Goal: Task Accomplishment & Management: Use online tool/utility

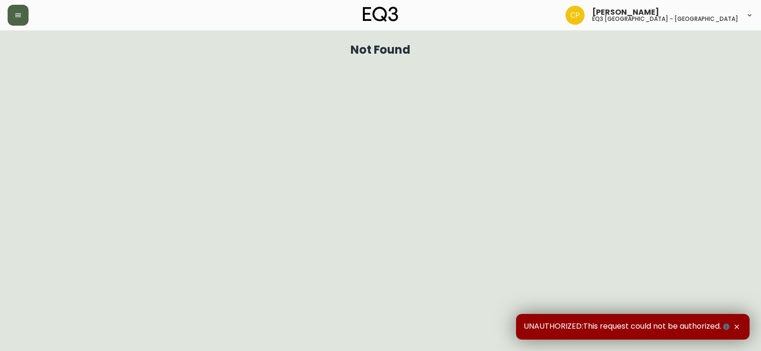
click at [25, 15] on button "button" at bounding box center [18, 15] width 21 height 21
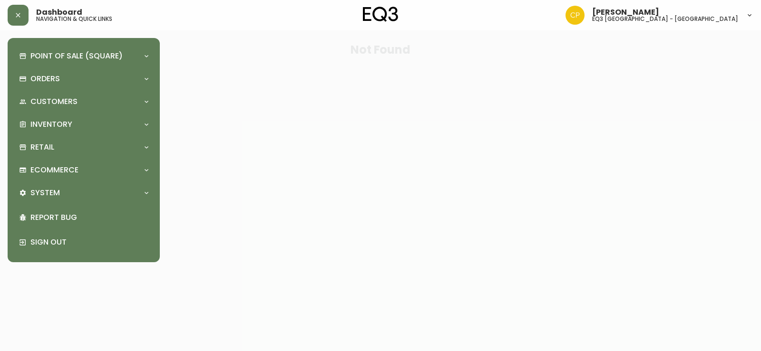
click at [54, 114] on div "Point of Sale (Square) Payments Virtual Terminal Transactions Search Terminals …" at bounding box center [83, 150] width 137 height 209
click at [65, 125] on p "Inventory" at bounding box center [51, 124] width 42 height 10
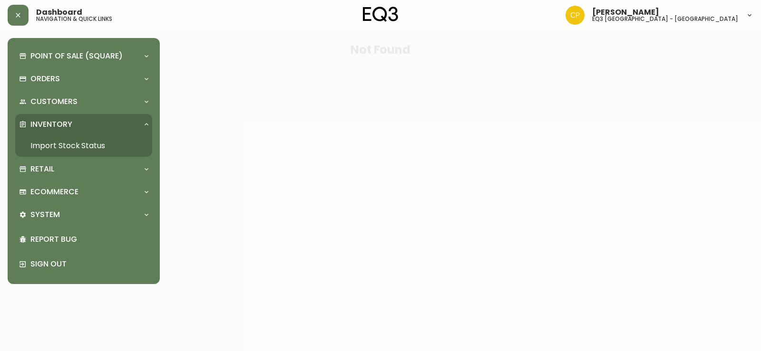
click at [60, 152] on link "Import Stock Status" at bounding box center [83, 146] width 137 height 22
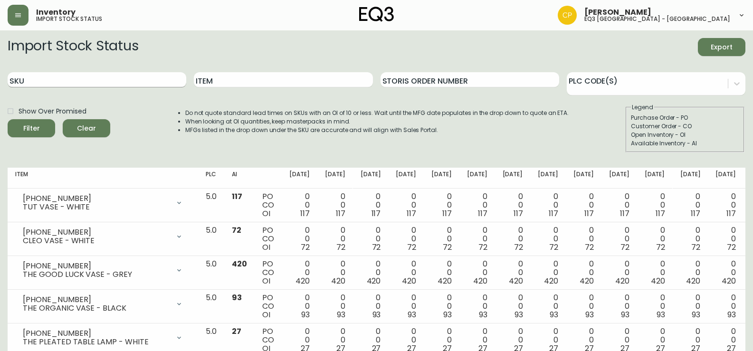
click at [83, 82] on input "SKU" at bounding box center [97, 79] width 179 height 15
paste input "[PHONE_NUMBER]"
click at [30, 128] on icon "submit" at bounding box center [28, 128] width 10 height 10
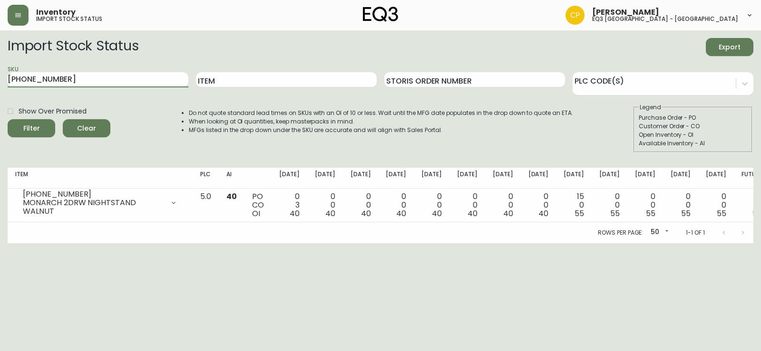
drag, startPoint x: 77, startPoint y: 76, endPoint x: 0, endPoint y: 74, distance: 77.0
click at [0, 74] on main "Import Stock Status Export SKU [PHONE_NUMBER] Item Storis Order Number PLC Code…" at bounding box center [380, 136] width 761 height 213
paste input "[PHONE_NUMBER]"
type input "[PHONE_NUMBER]"
click at [2, 123] on main "Import Stock Status Export SKU [PHONE_NUMBER] Item Storis Order Number PLC Code…" at bounding box center [380, 136] width 761 height 213
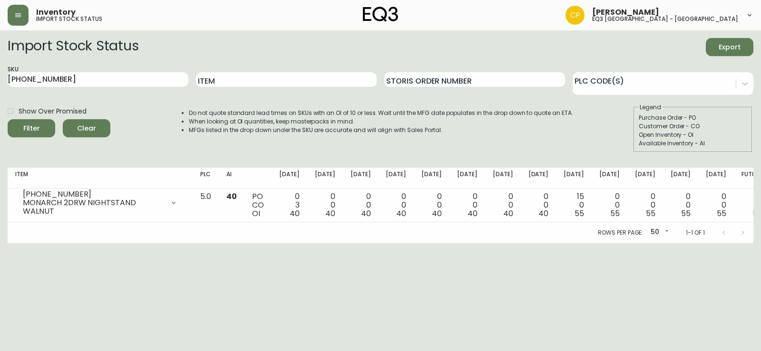
click at [28, 124] on icon "submit" at bounding box center [28, 128] width 10 height 10
click at [325, 243] on html "Inventory import stock status [PERSON_NAME] eq3 [GEOGRAPHIC_DATA] - st laurent …" at bounding box center [380, 121] width 761 height 243
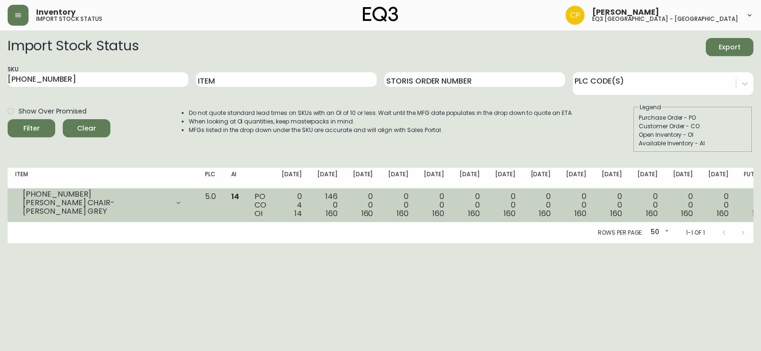
click at [510, 209] on span "160" at bounding box center [509, 213] width 12 height 11
